Goal: Navigation & Orientation: Find specific page/section

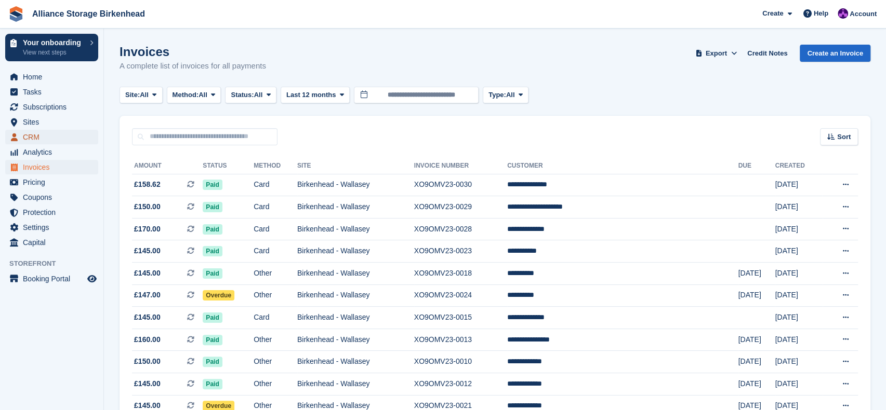
click at [54, 134] on span "CRM" at bounding box center [54, 137] width 62 height 15
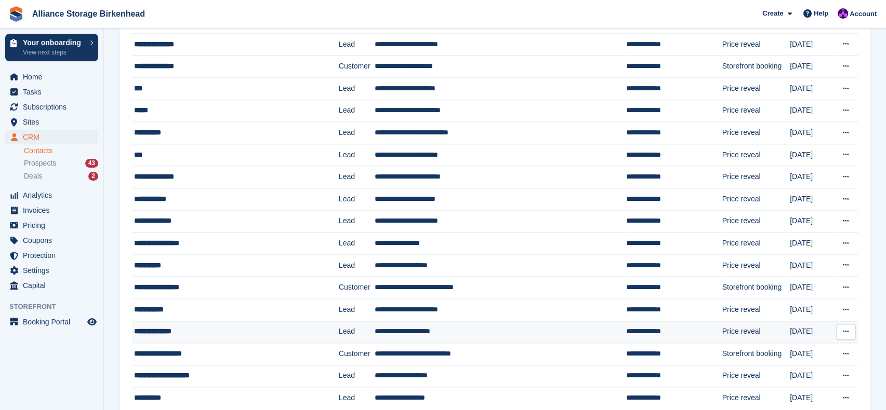
scroll to position [873, 0]
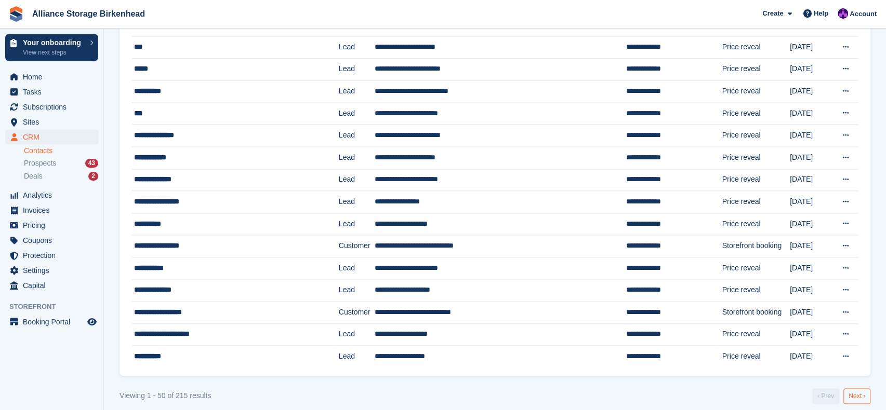
click at [850, 394] on link "Next ›" at bounding box center [856, 397] width 27 height 16
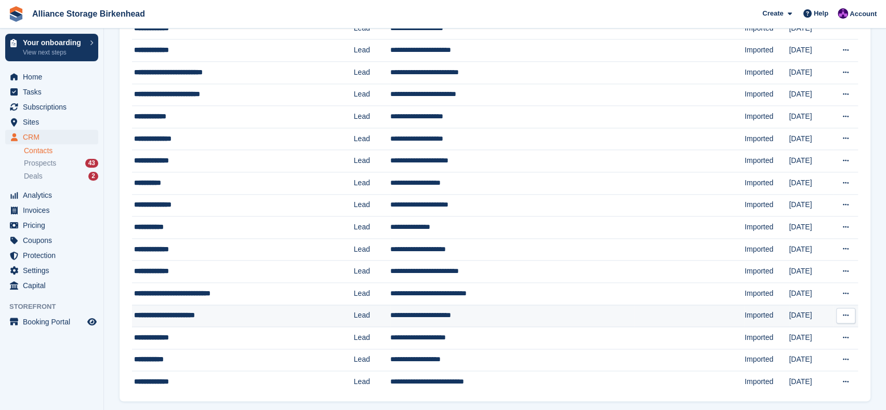
scroll to position [873, 0]
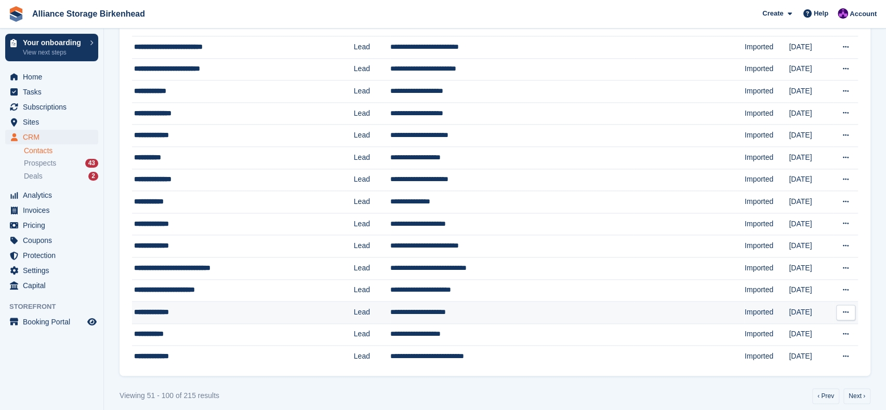
click at [634, 302] on td at bounding box center [689, 313] width 110 height 22
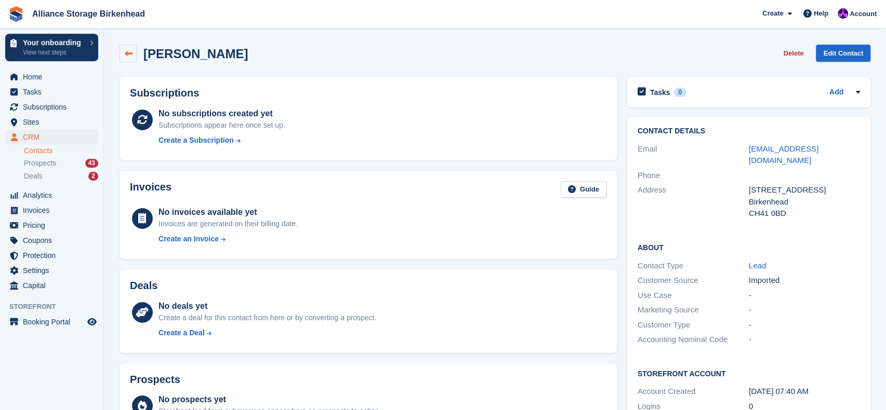
click at [131, 54] on icon at bounding box center [129, 54] width 8 height 8
